Goal: Check status

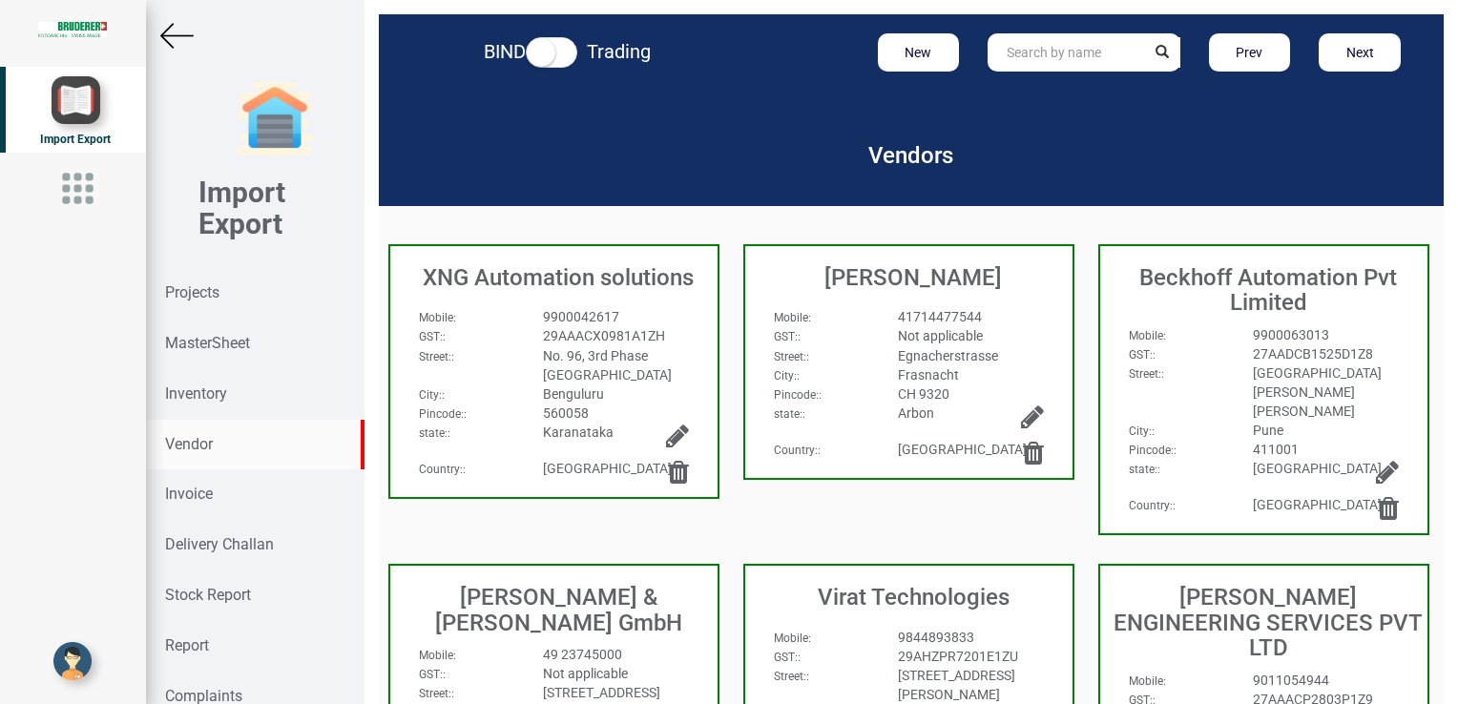
scroll to position [17, 0]
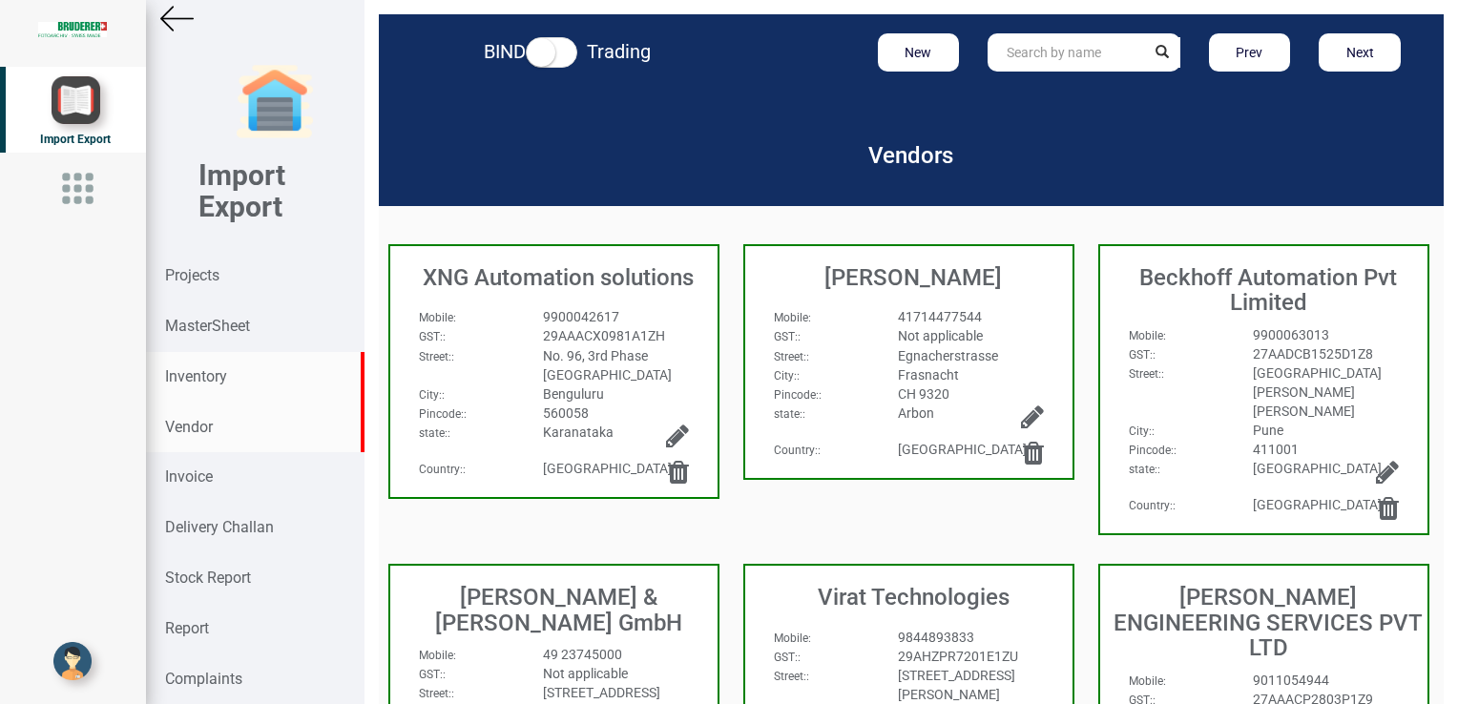
click at [235, 383] on div "Inventory" at bounding box center [255, 377] width 219 height 51
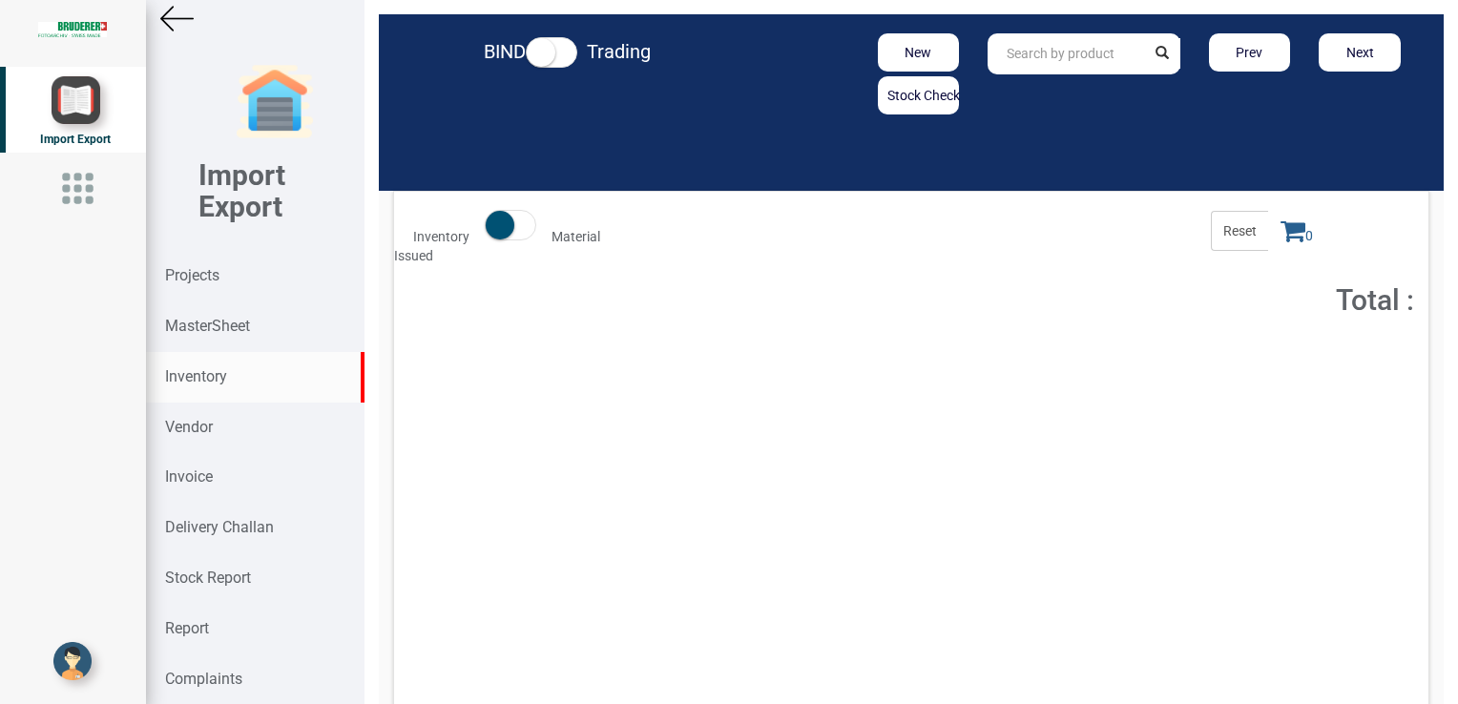
click at [1064, 63] on input "text" at bounding box center [1066, 53] width 157 height 41
click at [1077, 89] on link "20067 .00.0.00" at bounding box center [1064, 94] width 151 height 25
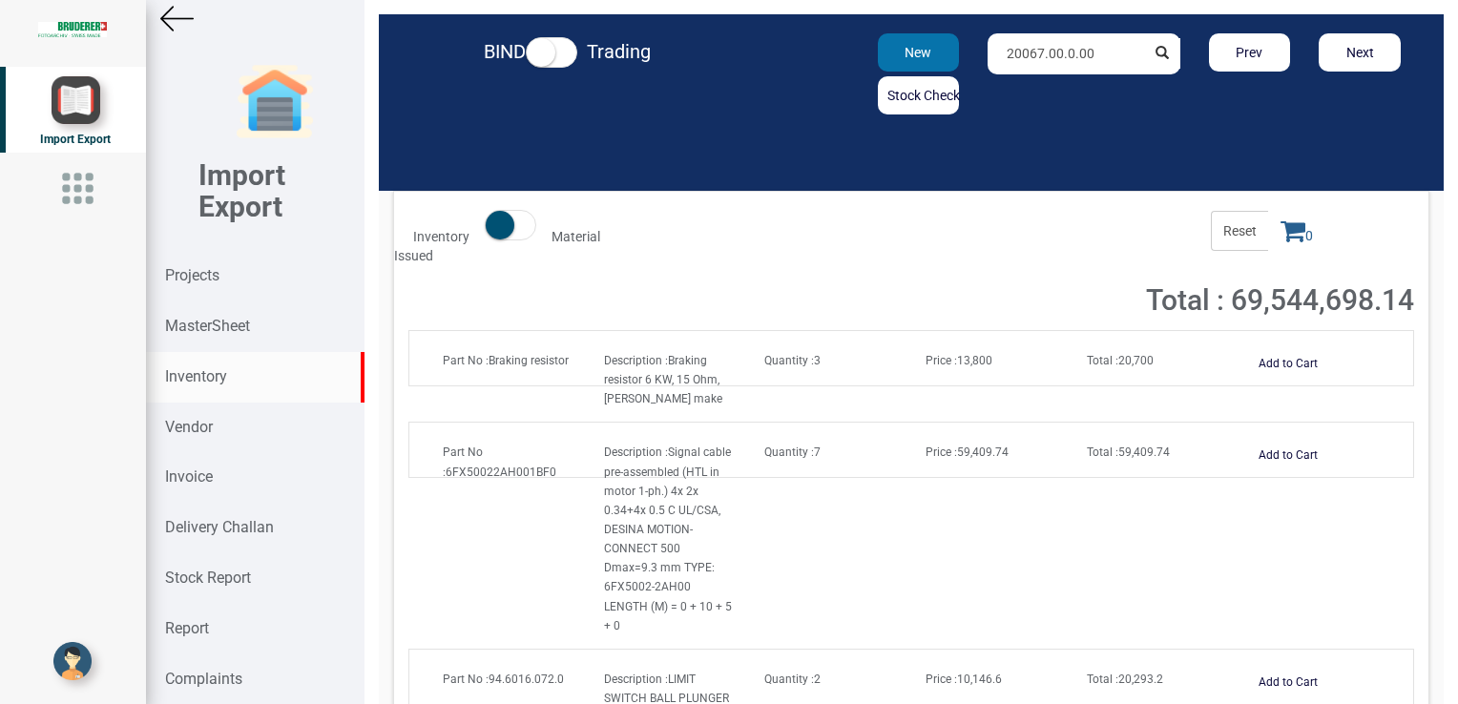
drag, startPoint x: 1091, startPoint y: 55, endPoint x: 914, endPoint y: 63, distance: 176.7
click at [914, 63] on div "New Stock Check 20067.00.0.00 Prev Next" at bounding box center [1084, 73] width 691 height 81
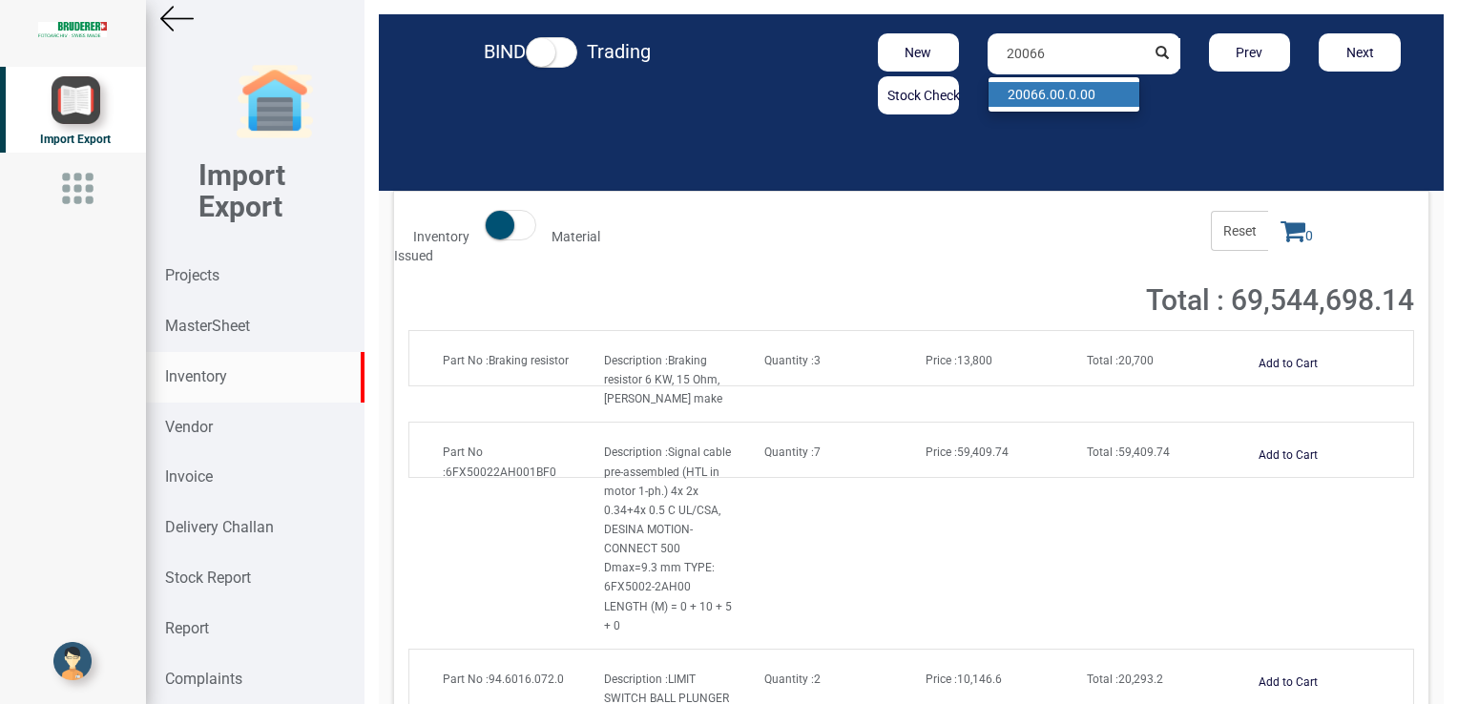
click at [1043, 93] on link "20066 .00.0.00" at bounding box center [1064, 94] width 151 height 25
drag, startPoint x: 1090, startPoint y: 55, endPoint x: 955, endPoint y: 63, distance: 134.8
click at [955, 63] on div "New Stock Check 20066.00.0.00 Prev Next" at bounding box center [1084, 73] width 691 height 81
click at [1099, 93] on link "20070 .00.0.00" at bounding box center [1064, 94] width 151 height 25
type input "20070.00.0.00"
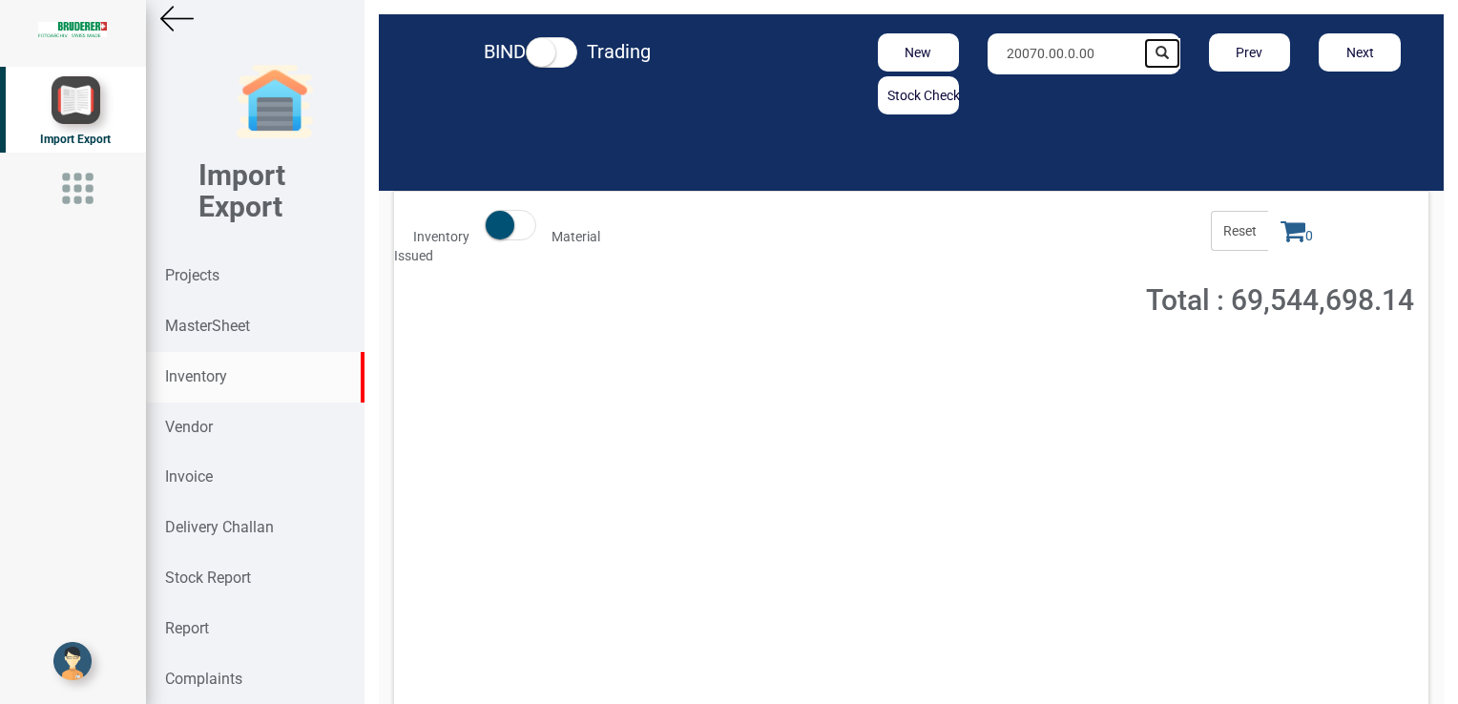
click at [1156, 55] on icon "submit" at bounding box center [1162, 52] width 13 height 13
